Goal: Task Accomplishment & Management: Use online tool/utility

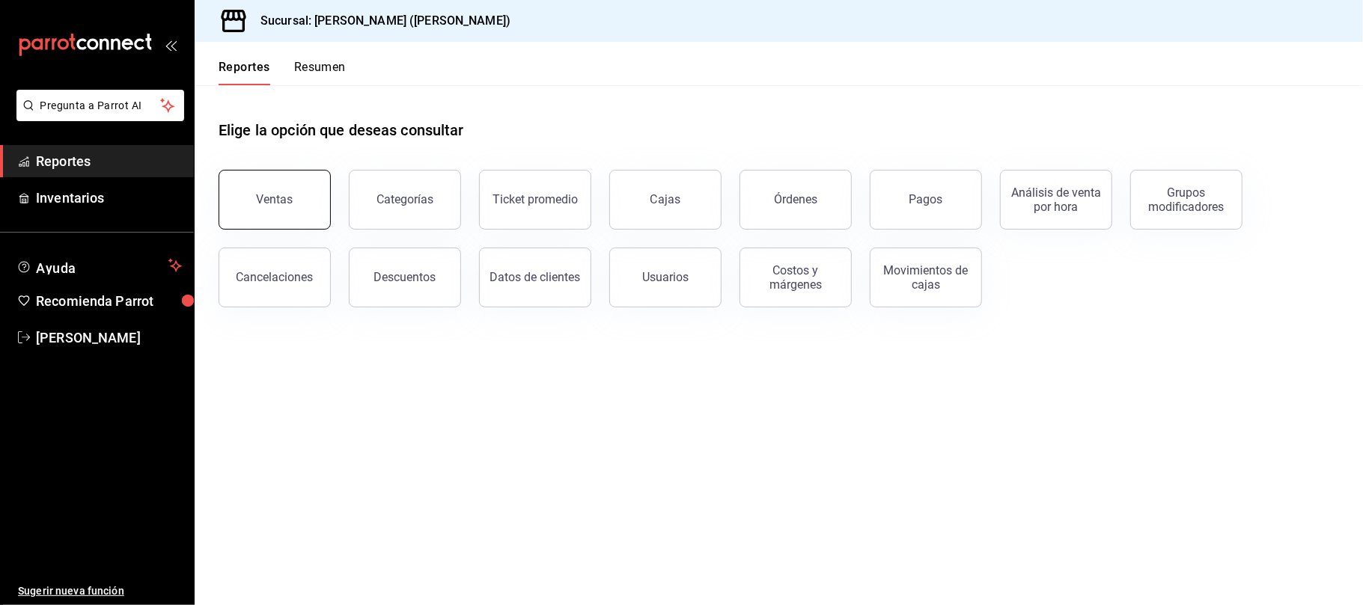
click at [256, 192] on button "Ventas" at bounding box center [275, 200] width 112 height 60
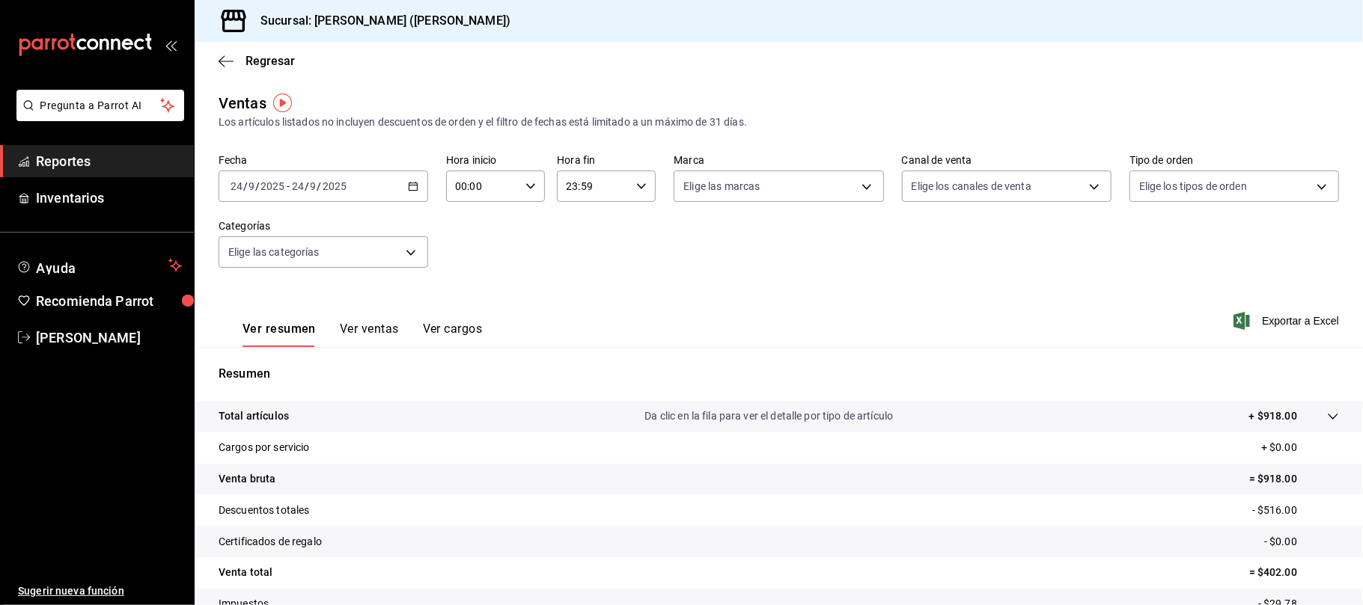
click at [361, 202] on div "Fecha 2025-09-24 24 / 9 / 2025 - 2025-09-24 24 / 9 / 2025 Hora inicio 00:00 Hor…" at bounding box center [779, 220] width 1120 height 132
click at [367, 189] on div "2025-09-24 24 / 9 / 2025 - 2025-09-24 24 / 9 / 2025" at bounding box center [324, 186] width 210 height 31
click at [299, 268] on span "Ayer" at bounding box center [289, 265] width 116 height 16
click at [980, 177] on body "Pregunta a Parrot AI Reportes Inventarios Ayuda Recomienda Parrot Catalina Eliz…" at bounding box center [681, 302] width 1363 height 605
click at [962, 337] on li "Uber Eats" at bounding box center [996, 328] width 205 height 34
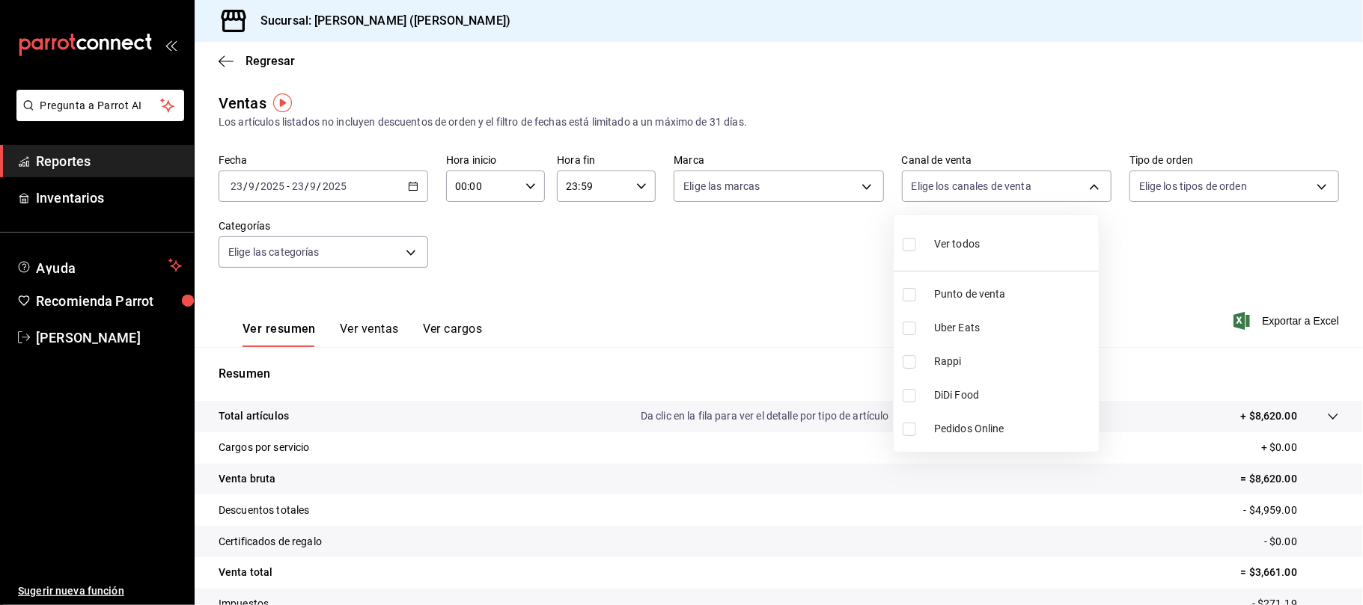
type input "UBER_EATS"
checkbox input "true"
click at [965, 358] on span "Rappi" at bounding box center [1013, 362] width 159 height 16
type input "UBER_EATS,RAPPI"
checkbox input "true"
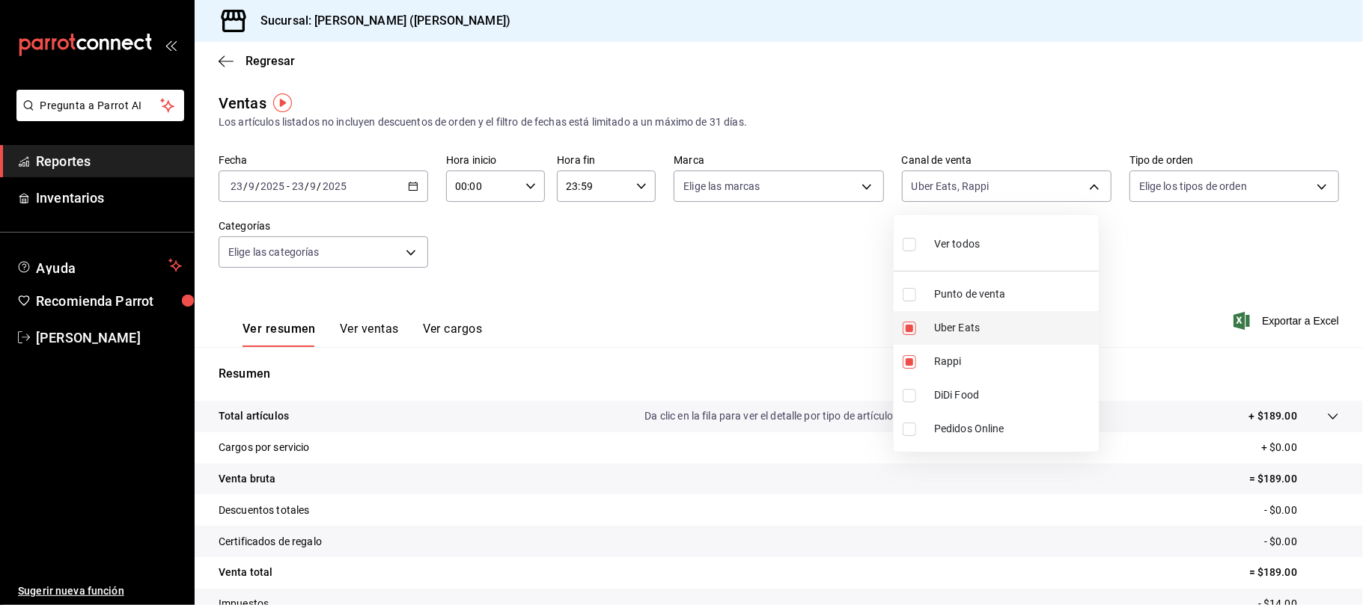
click at [980, 331] on span "Uber Eats" at bounding box center [1013, 328] width 159 height 16
type input "RAPPI"
checkbox input "false"
click at [977, 386] on li "DiDi Food" at bounding box center [996, 396] width 205 height 34
type input "RAPPI,DIDI_FOOD"
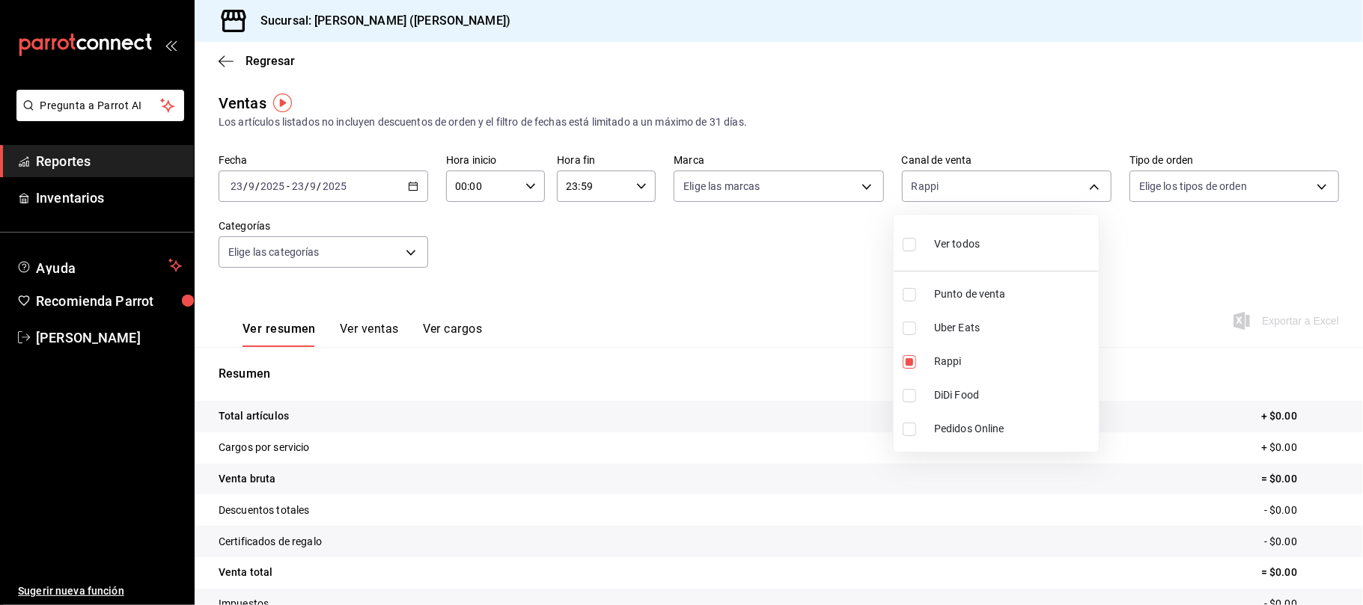
checkbox input "true"
click at [959, 327] on span "Uber Eats" at bounding box center [1013, 328] width 159 height 16
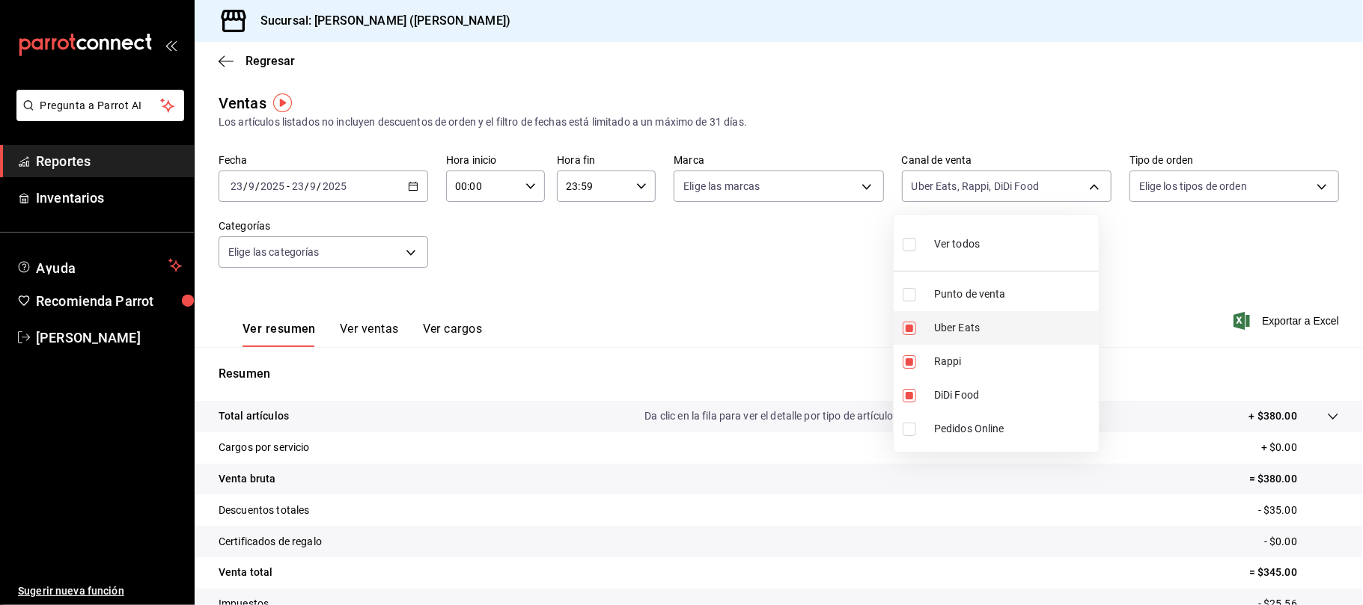
type input "RAPPI,DIDI_FOOD,UBER_EATS"
checkbox input "true"
click at [726, 256] on div at bounding box center [681, 302] width 1363 height 605
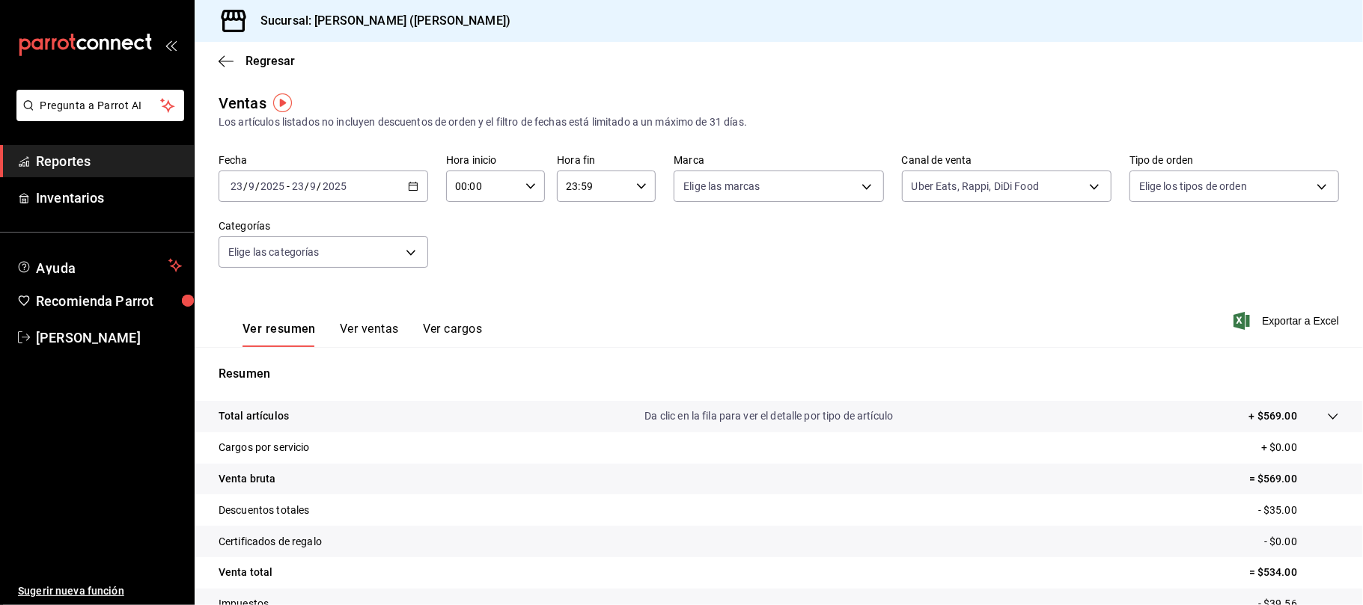
click at [360, 326] on button "Ver ventas" at bounding box center [369, 334] width 59 height 25
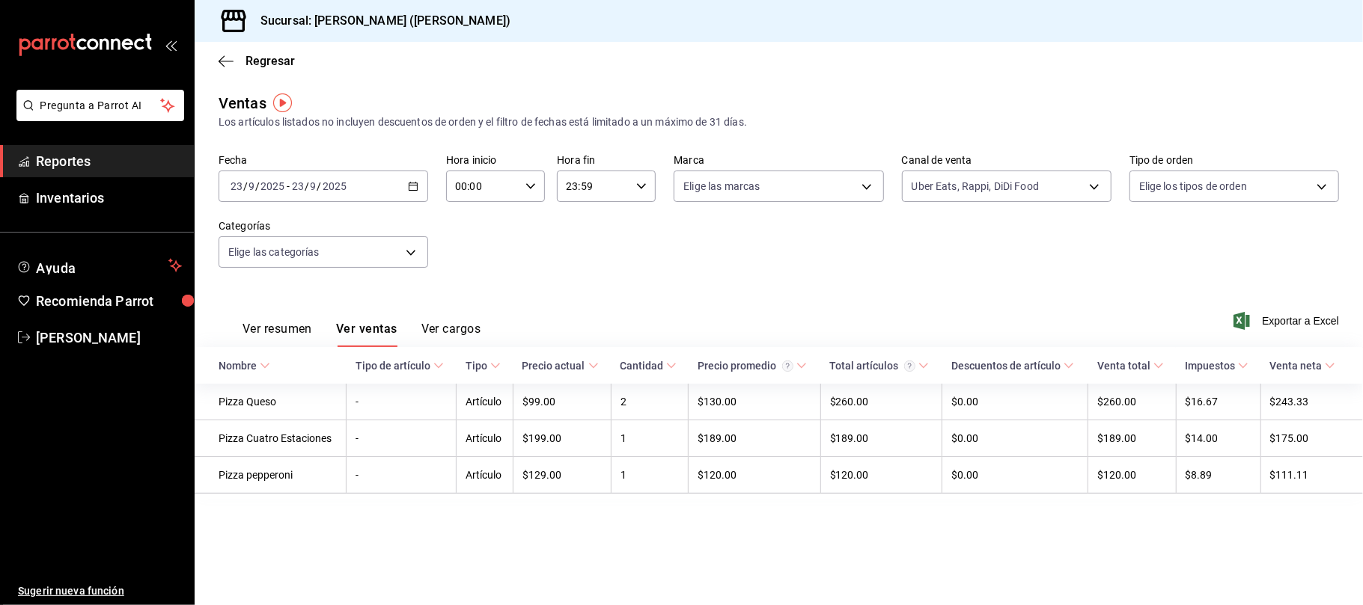
click at [293, 325] on button "Ver resumen" at bounding box center [277, 334] width 70 height 25
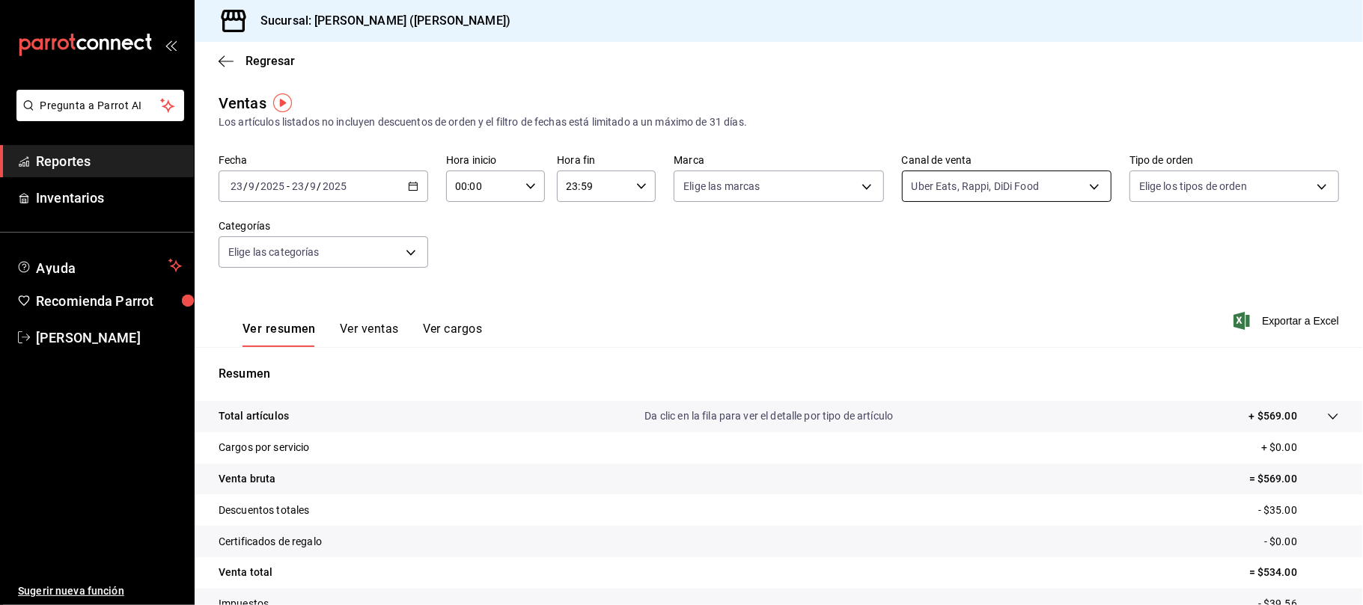
click at [1016, 192] on body "Pregunta a Parrot AI Reportes Inventarios Ayuda Recomienda Parrot Catalina Eliz…" at bounding box center [681, 302] width 1363 height 605
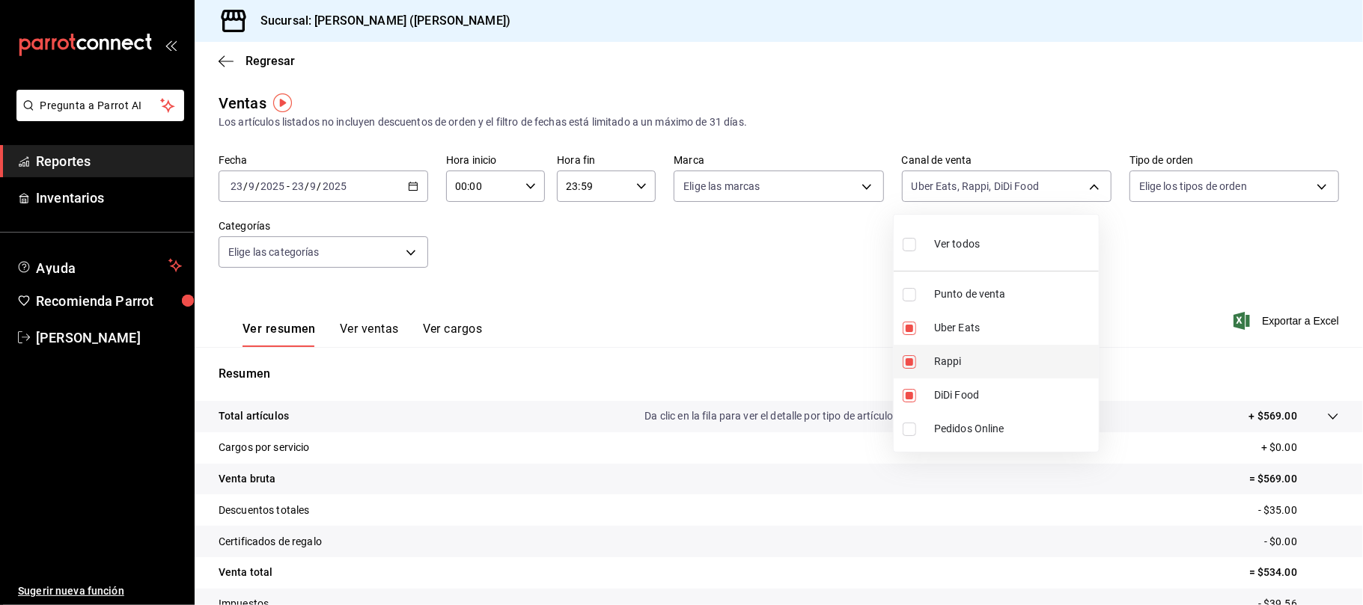
click at [992, 324] on span "Uber Eats" at bounding box center [1013, 328] width 159 height 16
type input "RAPPI,DIDI_FOOD"
checkbox input "false"
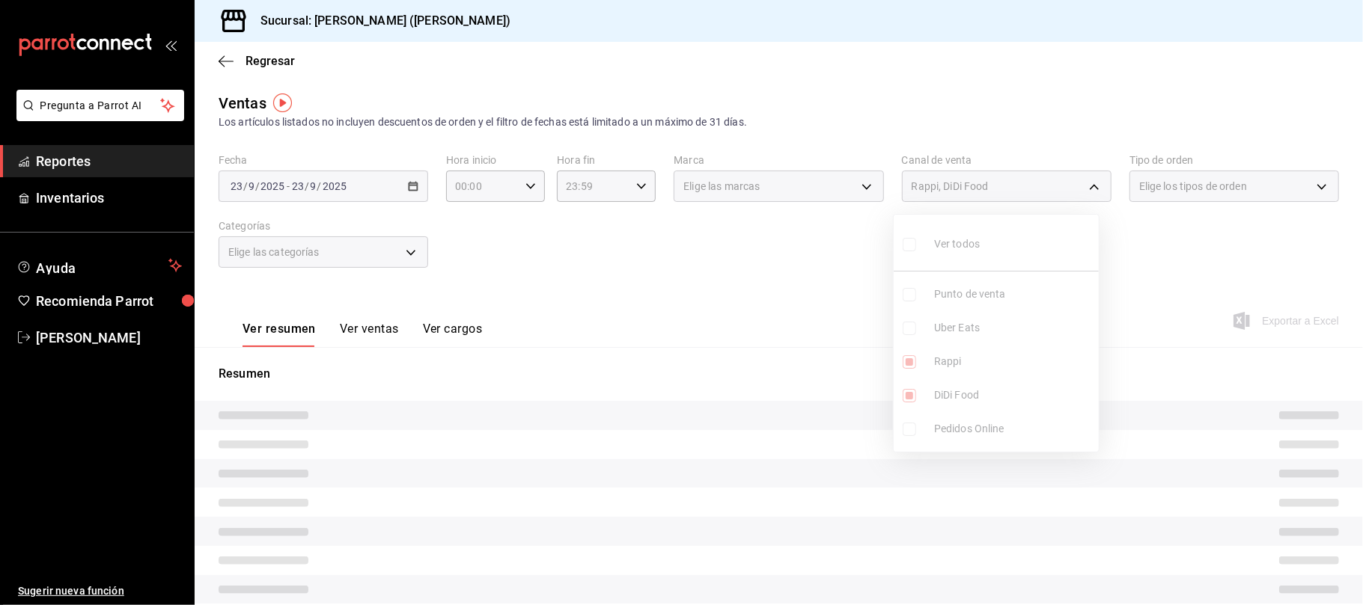
click at [974, 357] on ul "Ver todos Punto de venta Uber Eats Rappi DiDi Food Pedidos Online" at bounding box center [996, 333] width 205 height 237
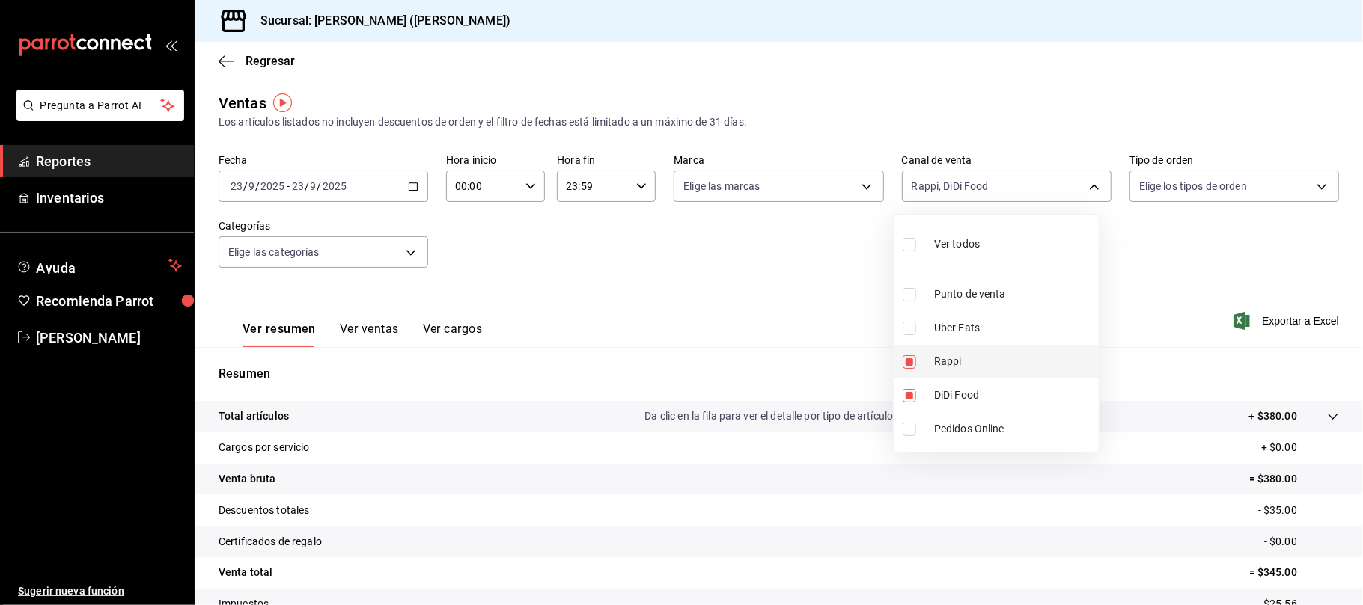
click at [973, 362] on span "Rappi" at bounding box center [1013, 362] width 159 height 16
type input "DIDI_FOOD"
checkbox input "false"
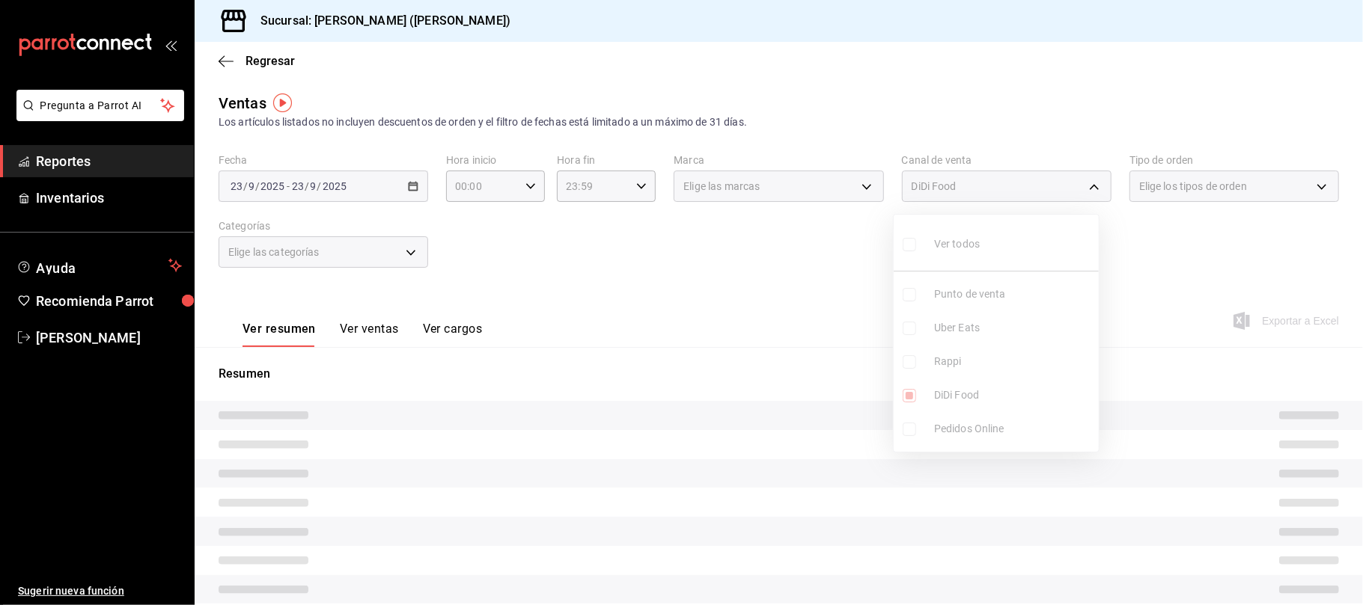
click at [973, 389] on span "DiDi Food" at bounding box center [1013, 396] width 159 height 16
checkbox input "false"
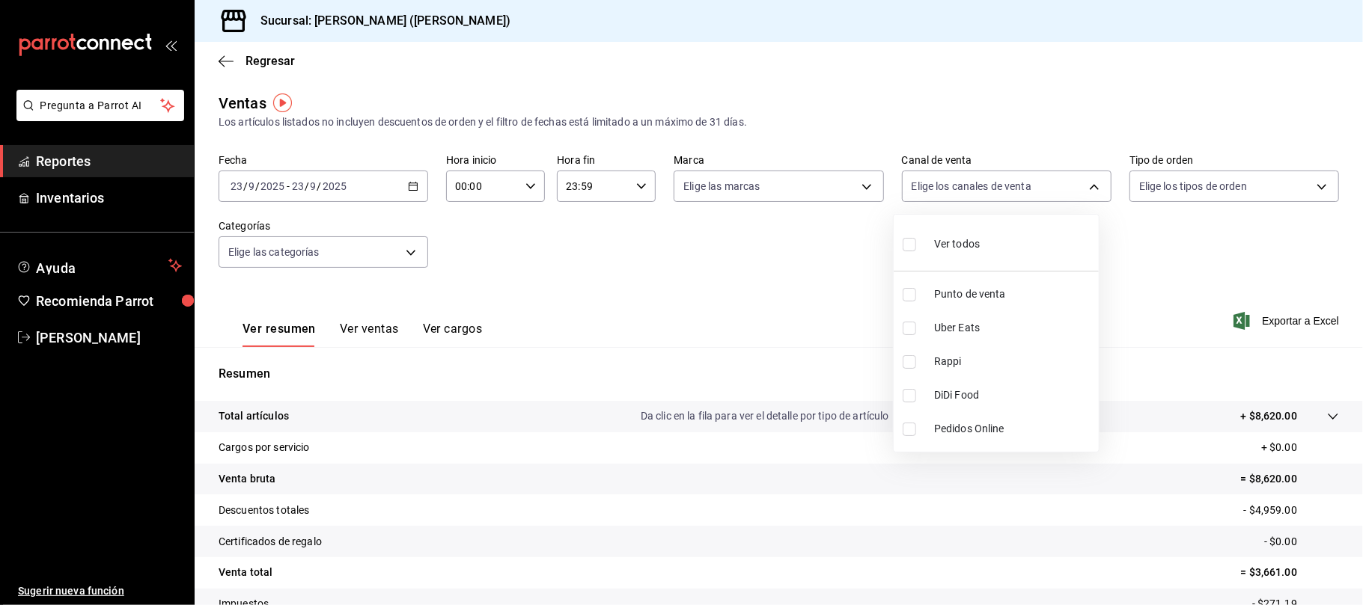
click at [985, 294] on span "Punto de venta" at bounding box center [1013, 295] width 159 height 16
type input "PARROT"
checkbox input "true"
click at [716, 262] on div at bounding box center [681, 302] width 1363 height 605
click at [374, 330] on button "Ver ventas" at bounding box center [369, 334] width 59 height 25
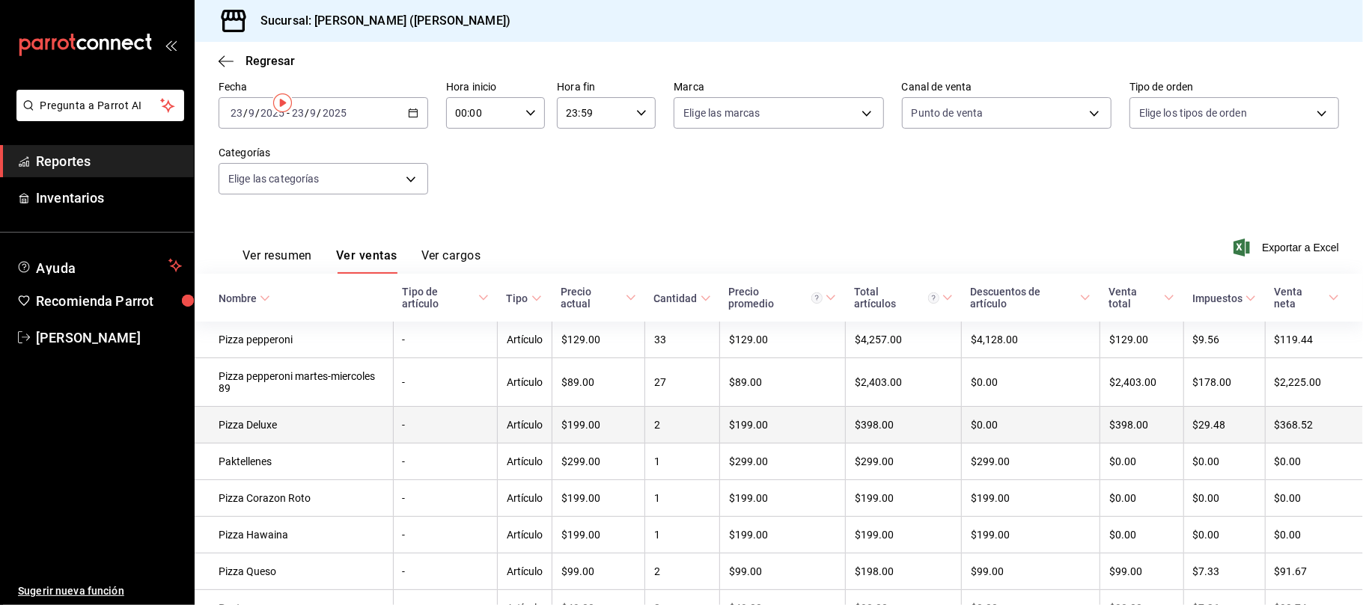
scroll to position [162, 0]
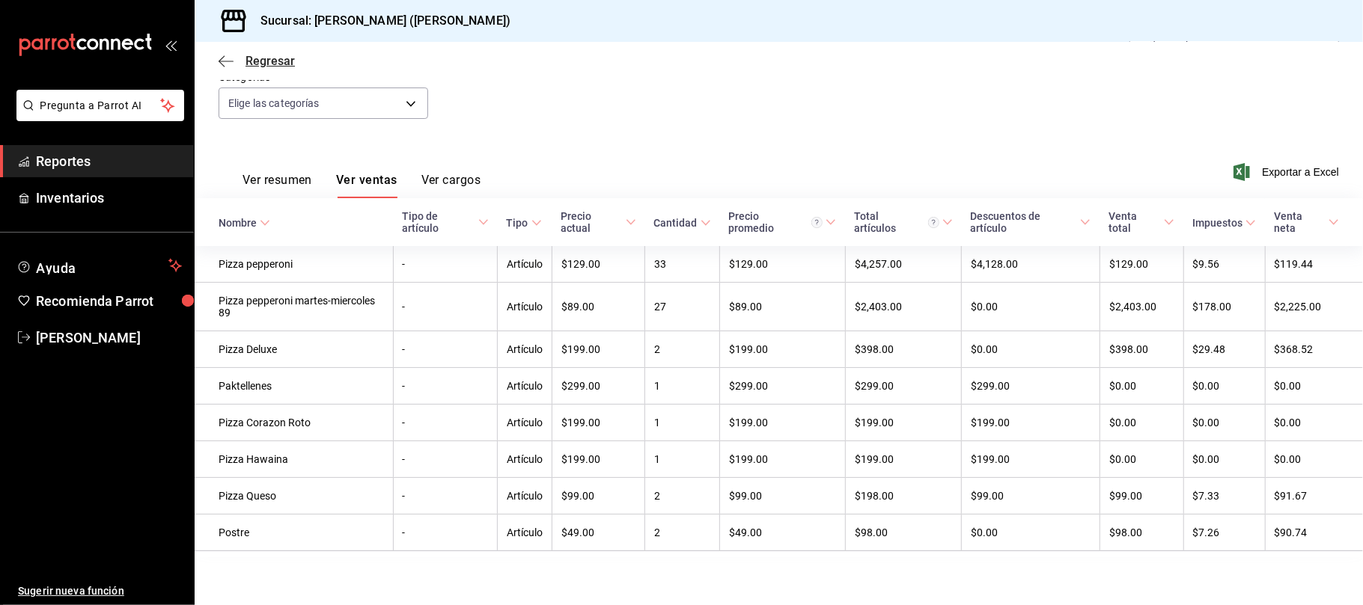
click at [276, 64] on span "Regresar" at bounding box center [269, 61] width 49 height 14
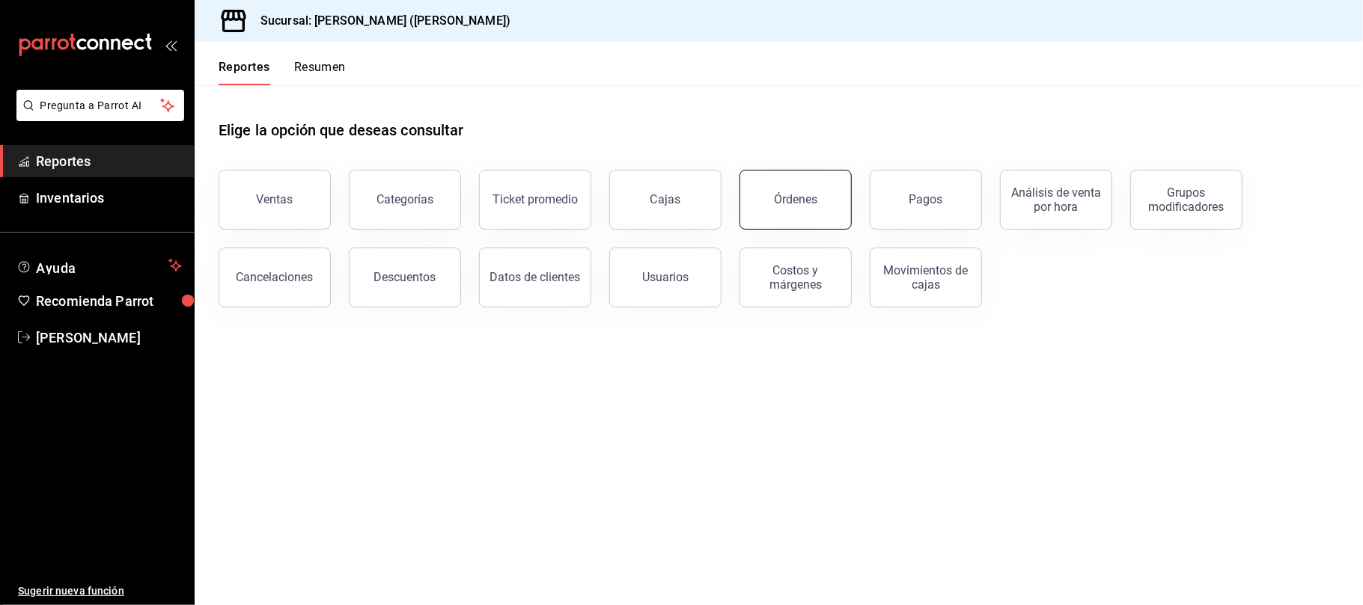
click at [815, 204] on div "Órdenes" at bounding box center [795, 199] width 43 height 14
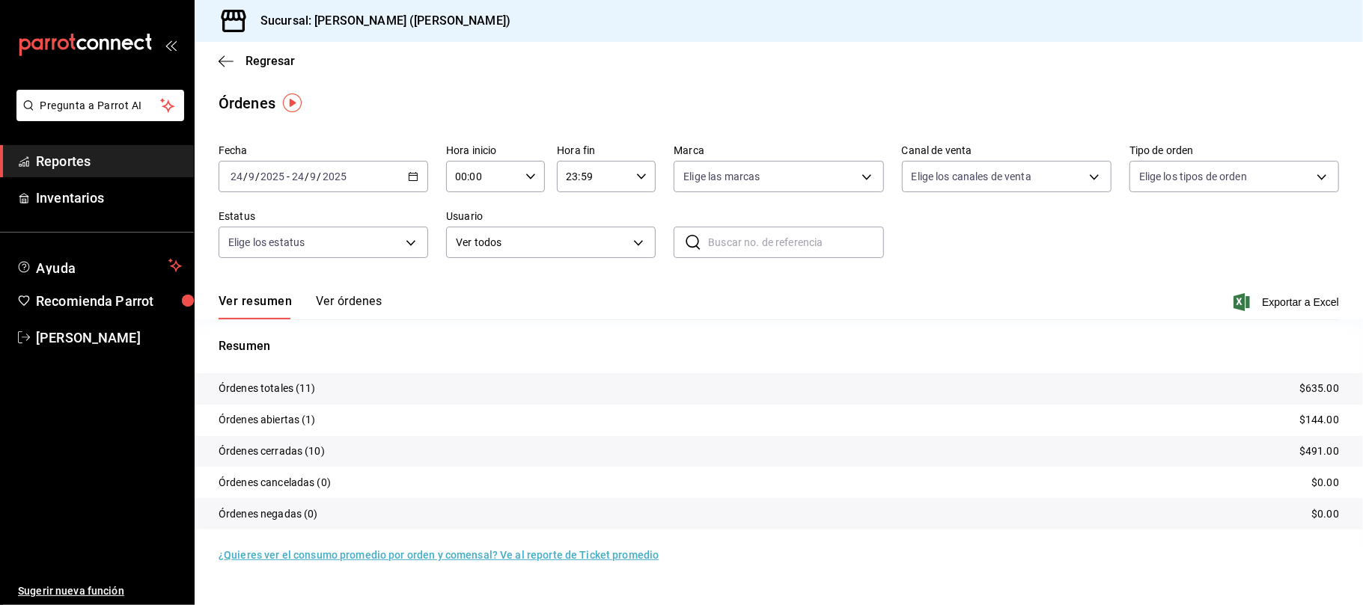
click at [359, 180] on div "2025-09-24 24 / 9 / 2025 - 2025-09-24 24 / 9 / 2025" at bounding box center [324, 176] width 210 height 31
click at [290, 260] on span "Ayer" at bounding box center [289, 256] width 116 height 16
click at [1270, 299] on span "Exportar a Excel" at bounding box center [1287, 302] width 103 height 18
click at [285, 60] on span "Regresar" at bounding box center [269, 61] width 49 height 14
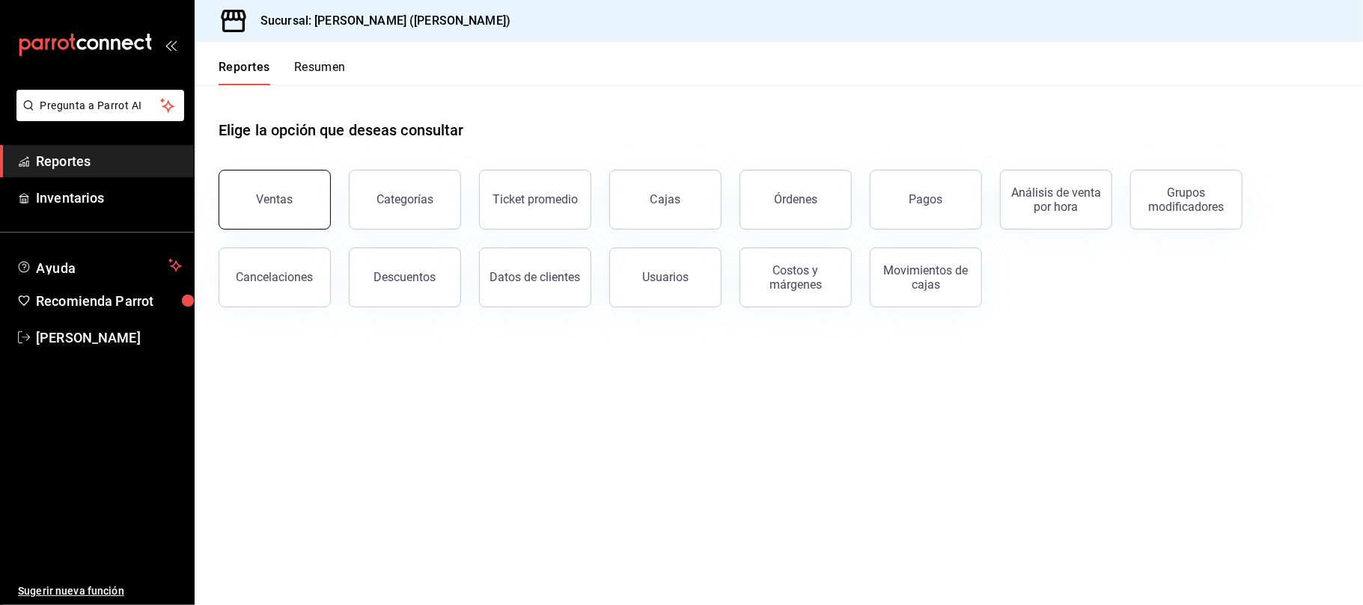
click at [274, 198] on div "Ventas" at bounding box center [275, 199] width 37 height 14
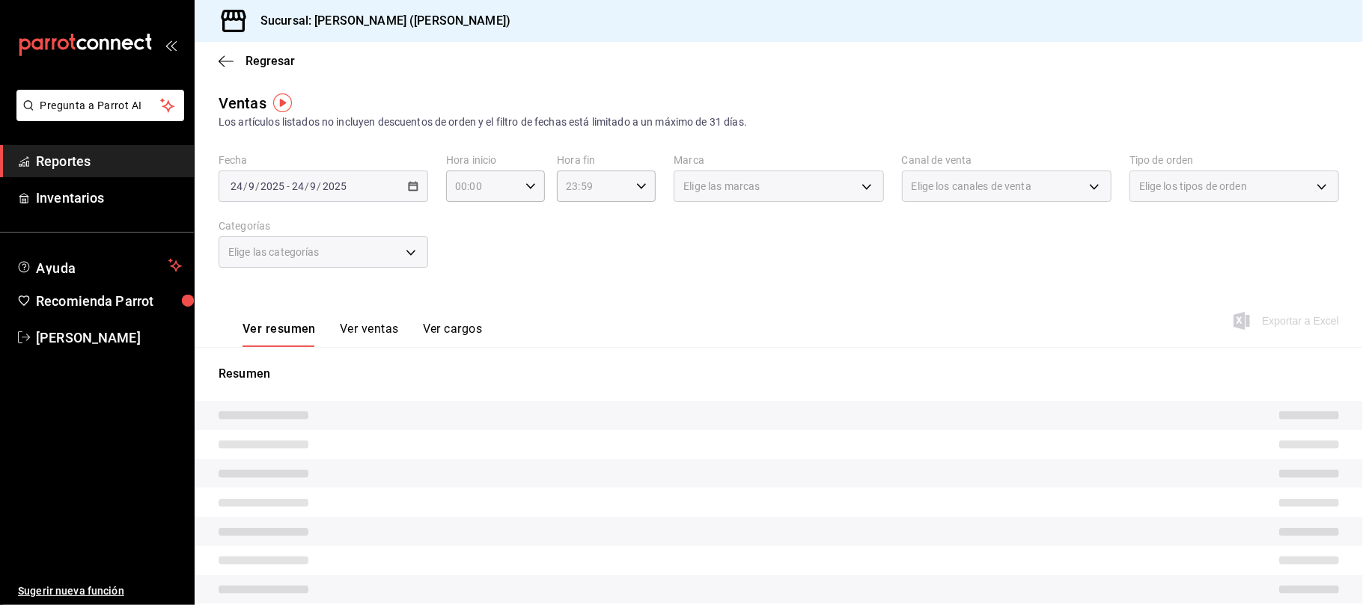
click at [356, 190] on div "2025-09-24 24 / 9 / 2025 - 2025-09-24 24 / 9 / 2025" at bounding box center [324, 186] width 210 height 31
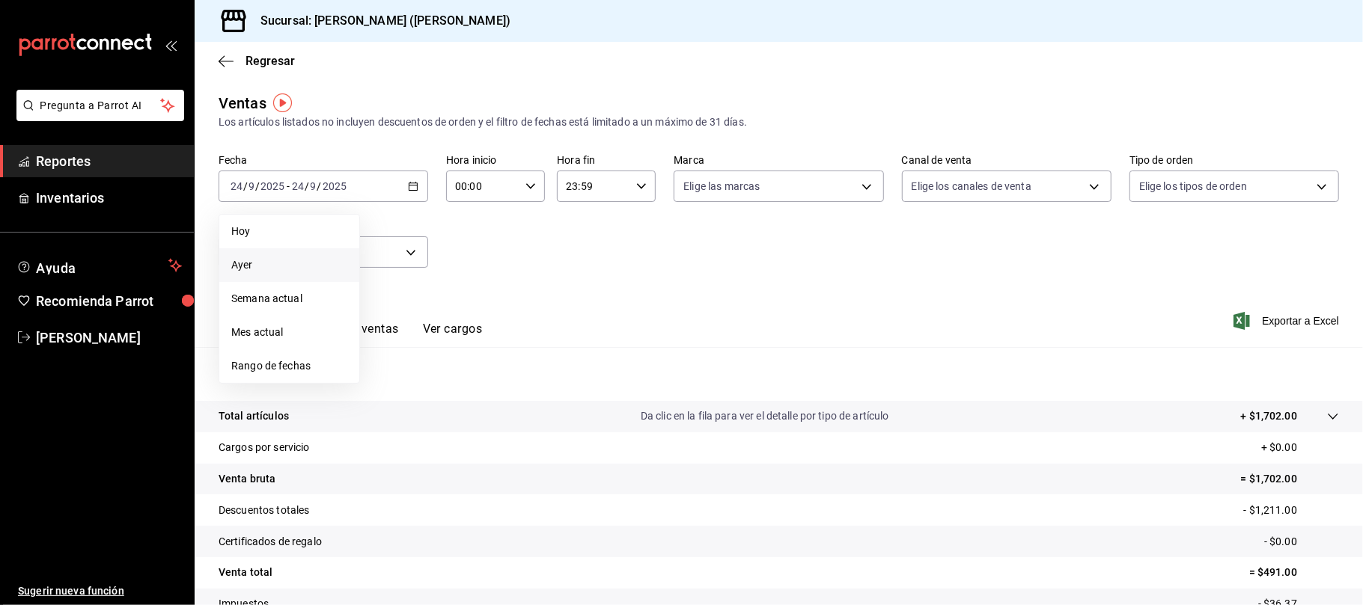
click at [308, 262] on span "Ayer" at bounding box center [289, 265] width 116 height 16
click at [282, 64] on span "Regresar" at bounding box center [269, 61] width 49 height 14
